Goal: Book appointment/travel/reservation

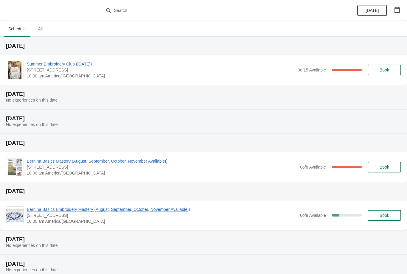
click at [395, 15] on button "button" at bounding box center [397, 9] width 11 height 11
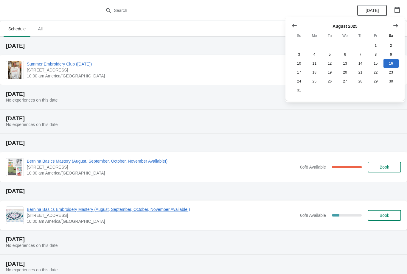
click at [398, 27] on icon "Show next month, September 2025" at bounding box center [396, 26] width 6 height 6
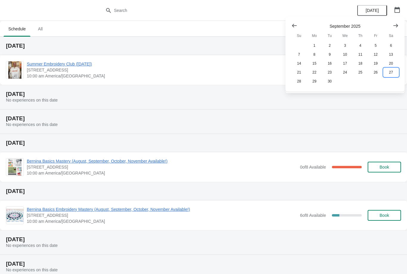
click at [390, 73] on button "27" at bounding box center [390, 72] width 15 height 9
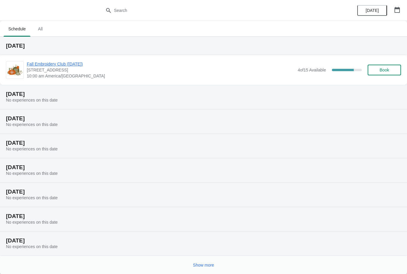
click at [93, 66] on span "Fall Embroidery Club ([DATE])" at bounding box center [161, 64] width 268 height 6
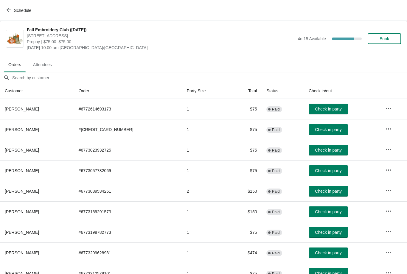
click at [383, 37] on span "Book" at bounding box center [385, 38] width 10 height 5
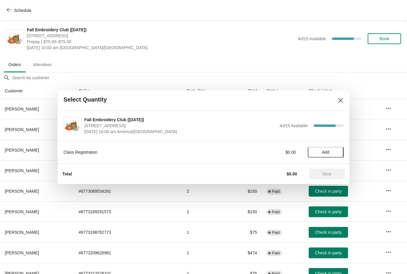
click at [326, 153] on span "Add" at bounding box center [325, 152] width 7 height 5
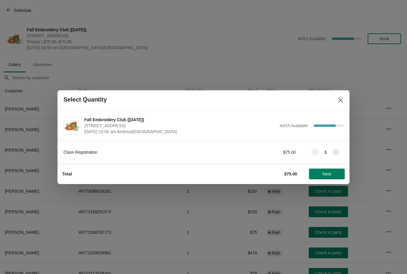
click at [329, 172] on span "Next" at bounding box center [327, 174] width 9 height 5
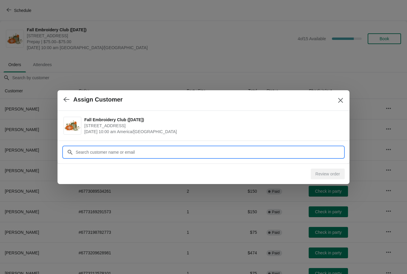
click at [116, 152] on input "Customer" at bounding box center [209, 152] width 268 height 11
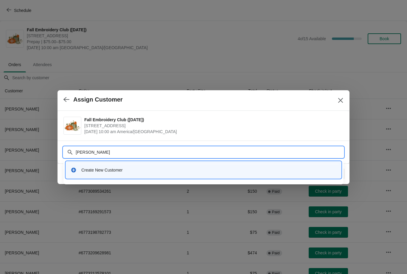
click at [128, 153] on input "[PERSON_NAME]" at bounding box center [209, 152] width 268 height 11
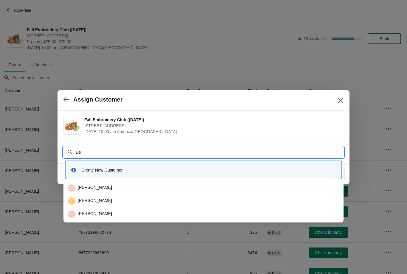
type input "D"
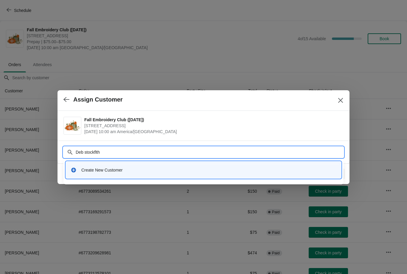
type input "Deb stockflth"
click at [337, 97] on button "Close" at bounding box center [340, 100] width 11 height 11
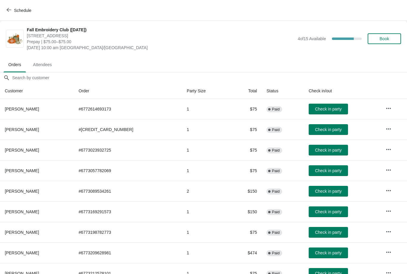
click at [380, 34] on button "Book" at bounding box center [384, 38] width 33 height 11
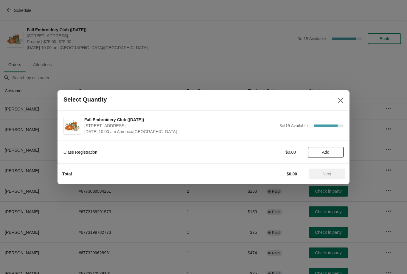
click at [330, 153] on span "Add" at bounding box center [325, 152] width 7 height 5
click at [334, 171] on button "Next" at bounding box center [327, 174] width 36 height 11
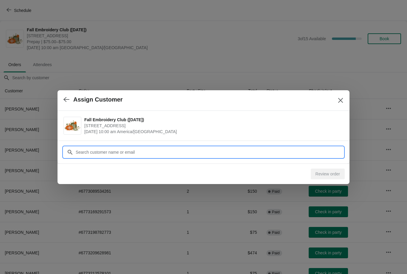
click at [133, 153] on input "Customer" at bounding box center [209, 152] width 268 height 11
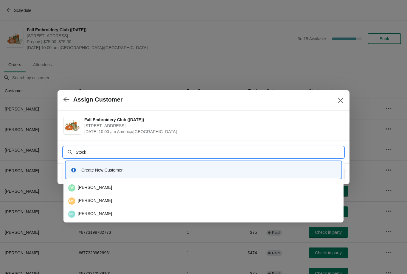
type input "Stockf"
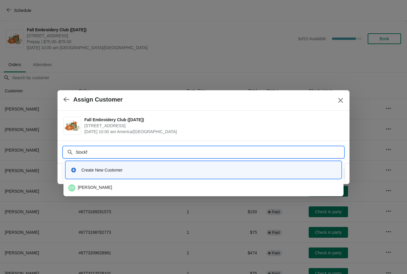
click at [110, 190] on div "DS [PERSON_NAME]" at bounding box center [203, 187] width 271 height 7
